Goal: Obtain resource: Download file/media

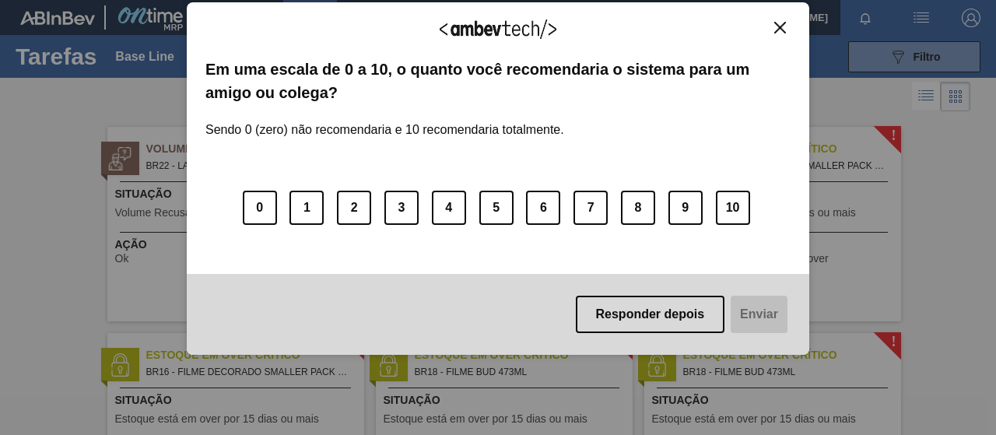
click at [792, 16] on div "Agradecemos seu feedback! Em uma escala de 0 a 10, o quanto você recomendaria o…" at bounding box center [498, 178] width 622 height 353
click at [787, 23] on button "Close" at bounding box center [779, 27] width 21 height 13
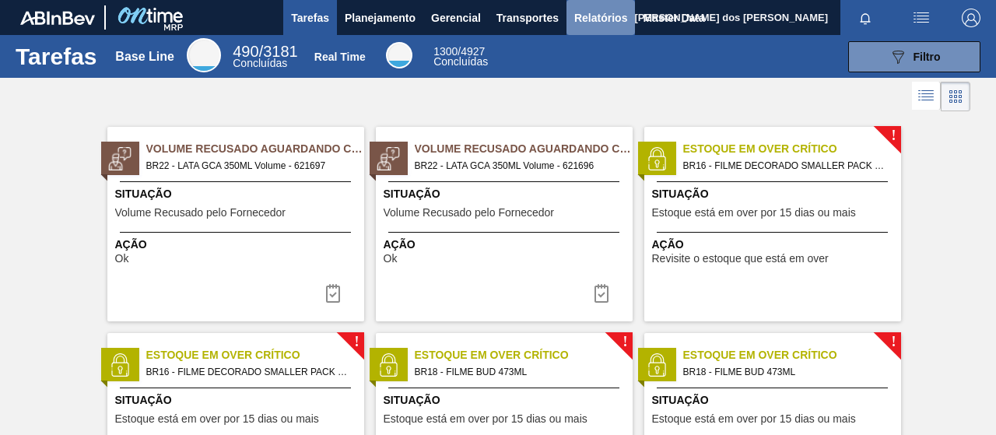
click at [595, 21] on span "Relatórios" at bounding box center [600, 18] width 53 height 19
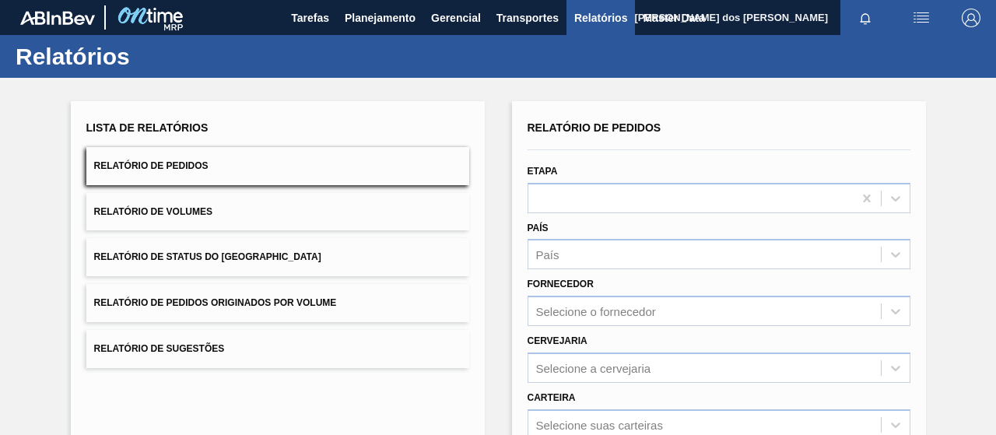
scroll to position [156, 0]
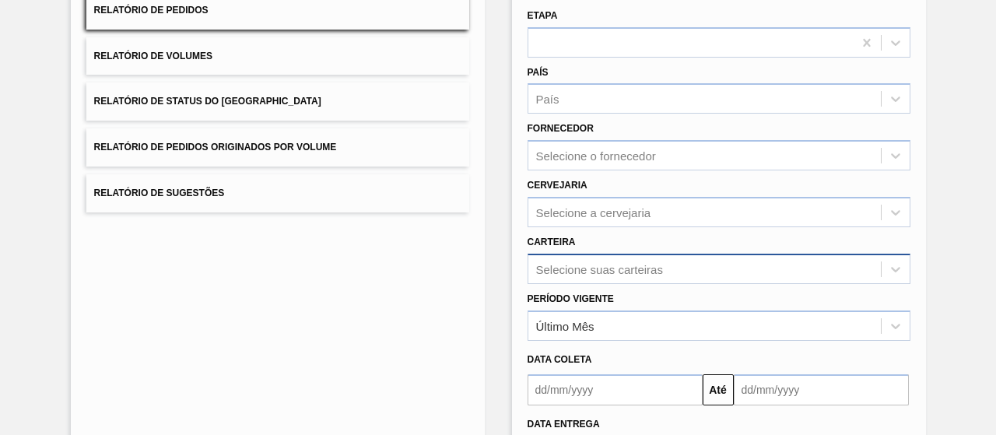
click at [577, 273] on div "Selecione suas carteiras" at bounding box center [718, 269] width 383 height 30
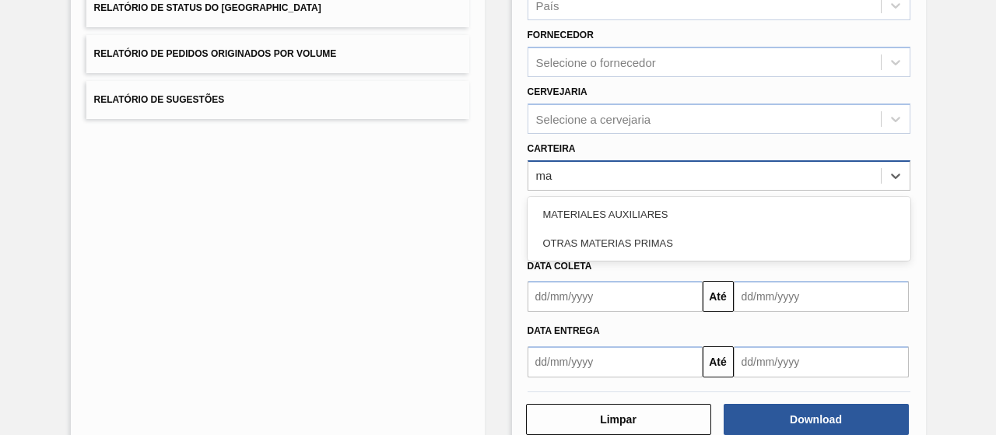
type input "m"
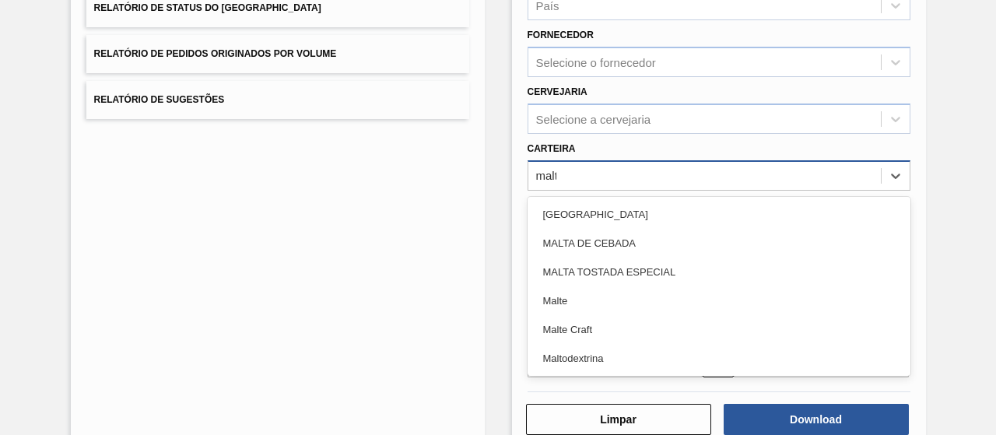
type input "malte"
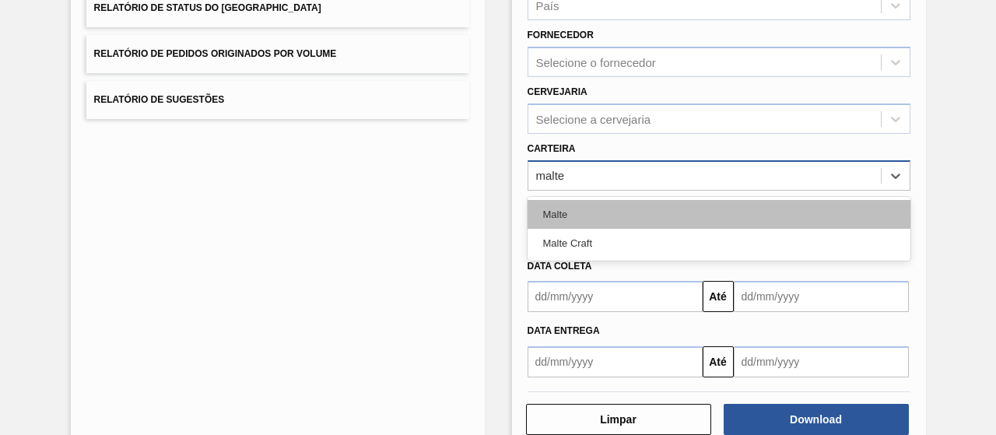
click at [636, 213] on div "Malte" at bounding box center [718, 214] width 383 height 29
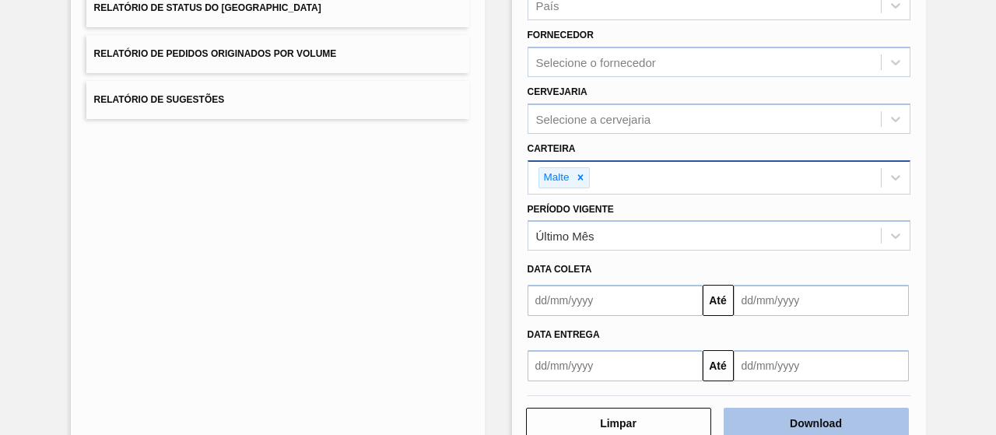
click at [835, 420] on button "Download" at bounding box center [815, 423] width 185 height 31
